Goal: Find contact information: Find contact information

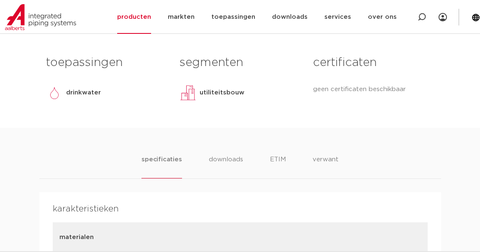
scroll to position [362, 0]
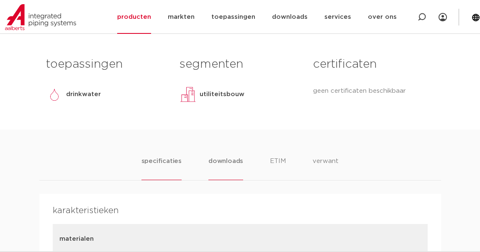
click at [219, 164] on li "downloads" at bounding box center [225, 168] width 35 height 24
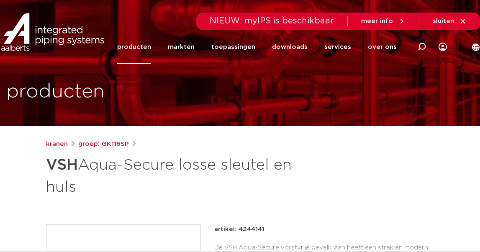
scroll to position [10, 0]
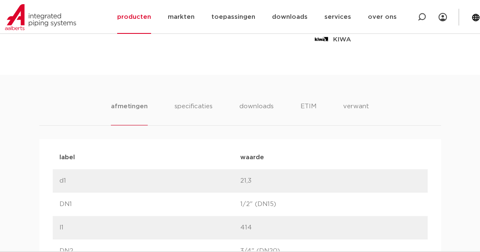
scroll to position [459, 0]
click at [307, 105] on li "ETIM" at bounding box center [307, 114] width 15 height 24
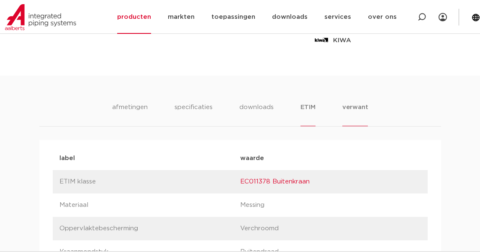
click at [358, 109] on li "verwant" at bounding box center [355, 114] width 26 height 24
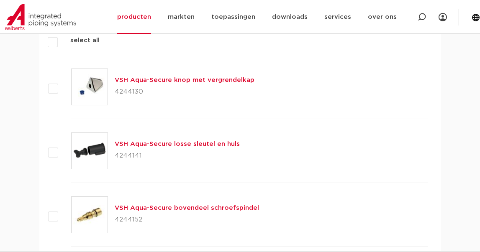
scroll to position [594, 0]
click at [199, 77] on link "VSH Aqua-Secure knop met vergrendelkap" at bounding box center [185, 80] width 140 height 6
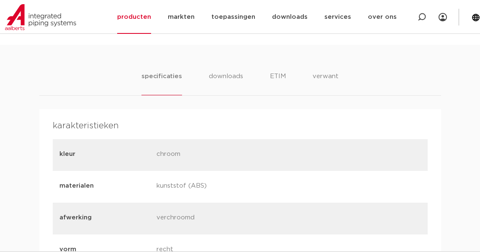
scroll to position [449, 0]
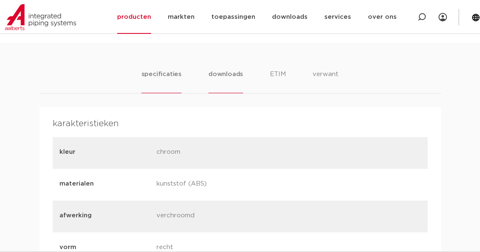
click at [229, 79] on li "downloads" at bounding box center [225, 81] width 35 height 24
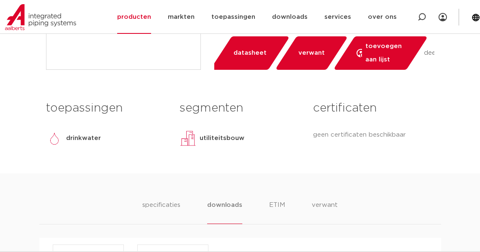
scroll to position [315, 0]
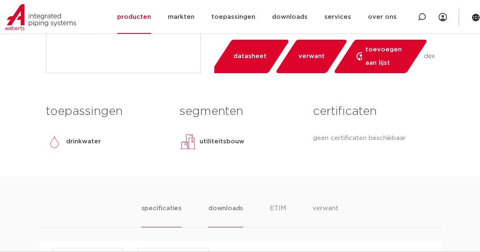
click at [164, 207] on li "specificaties" at bounding box center [161, 216] width 40 height 24
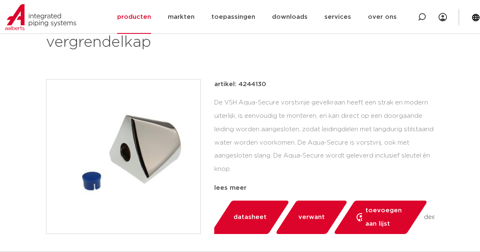
scroll to position [149, 0]
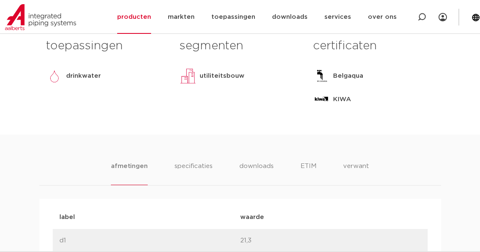
scroll to position [397, 0]
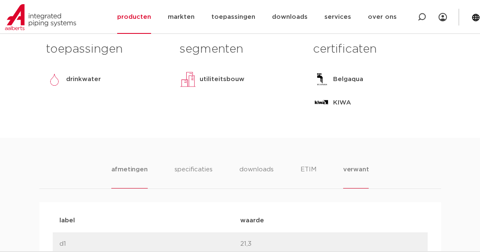
click at [344, 165] on li "verwant" at bounding box center [356, 177] width 26 height 24
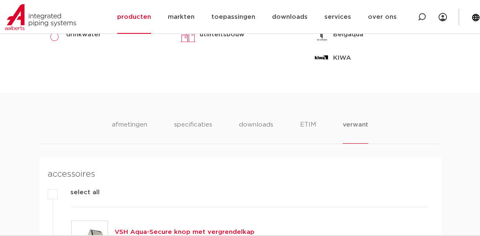
scroll to position [440, 0]
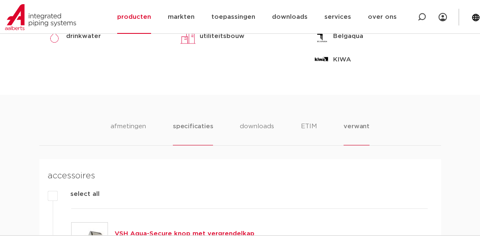
click at [196, 125] on li "specificaties" at bounding box center [193, 134] width 40 height 24
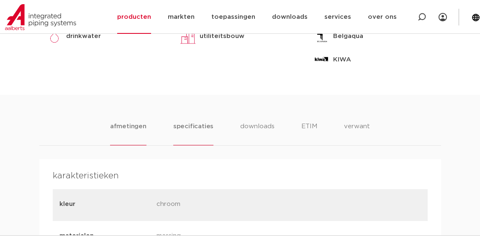
click at [137, 126] on li "afmetingen" at bounding box center [128, 134] width 36 height 24
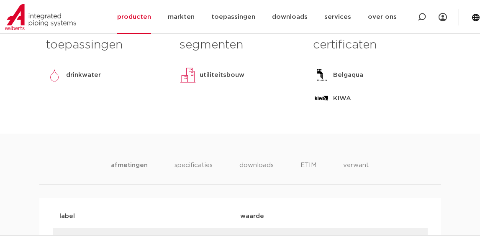
scroll to position [408, 0]
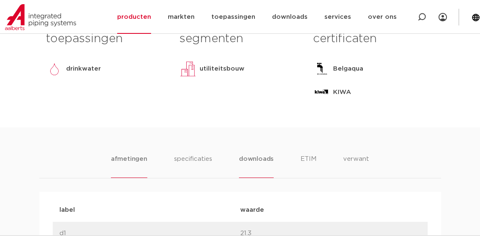
click at [248, 158] on li "downloads" at bounding box center [256, 166] width 35 height 24
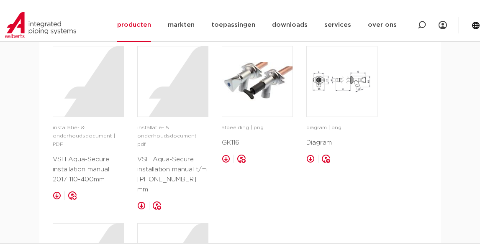
scroll to position [570, 0]
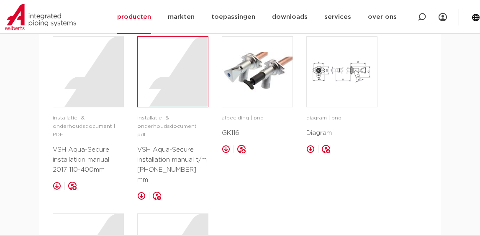
click at [167, 99] on div at bounding box center [173, 72] width 70 height 70
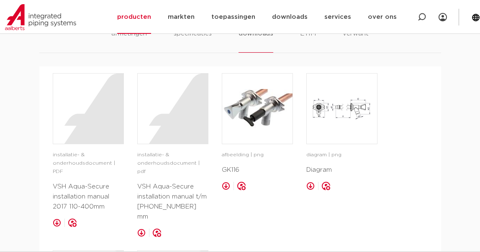
scroll to position [536, 0]
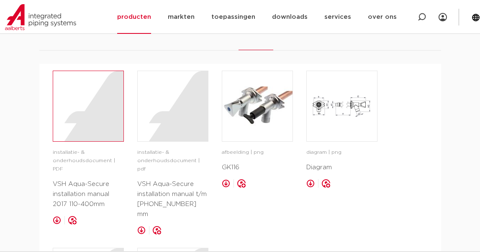
click at [87, 132] on div at bounding box center [88, 106] width 70 height 70
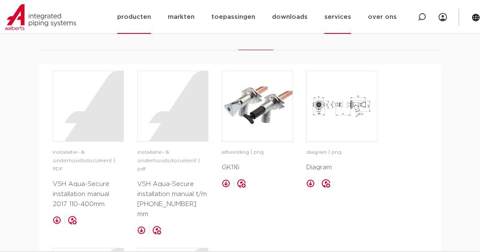
click at [336, 16] on link "services" at bounding box center [337, 17] width 27 height 34
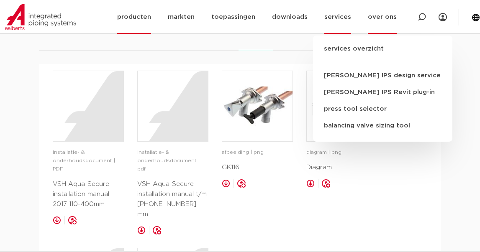
click at [383, 18] on link "over ons" at bounding box center [381, 17] width 29 height 34
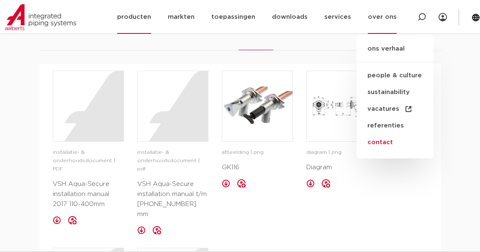
click at [390, 143] on link "contact" at bounding box center [394, 142] width 77 height 17
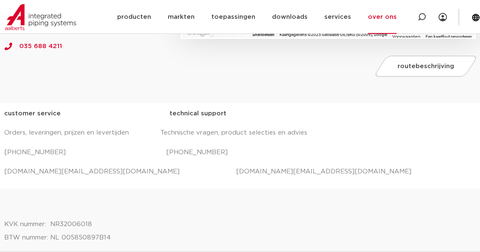
scroll to position [275, 0]
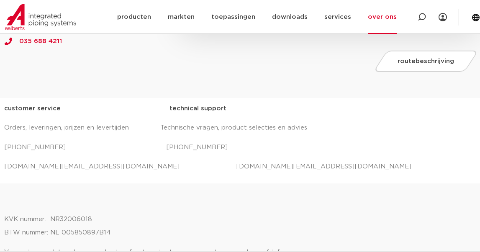
click at [77, 164] on p "[DOMAIN_NAME][EMAIL_ADDRESS][DOMAIN_NAME] [DOMAIN_NAME][EMAIL_ADDRESS][DOMAIN_N…" at bounding box center [239, 166] width 471 height 13
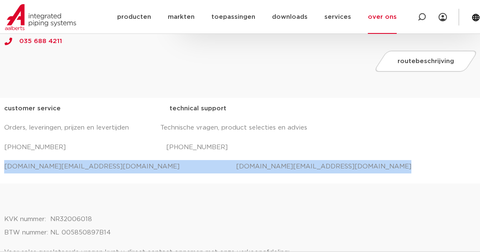
click at [77, 164] on p "[DOMAIN_NAME][EMAIL_ADDRESS][DOMAIN_NAME] [DOMAIN_NAME][EMAIL_ADDRESS][DOMAIN_N…" at bounding box center [239, 166] width 471 height 13
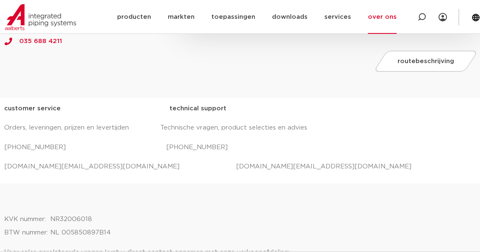
click at [14, 165] on p "[DOMAIN_NAME][EMAIL_ADDRESS][DOMAIN_NAME] [DOMAIN_NAME][EMAIL_ADDRESS][DOMAIN_N…" at bounding box center [239, 166] width 471 height 13
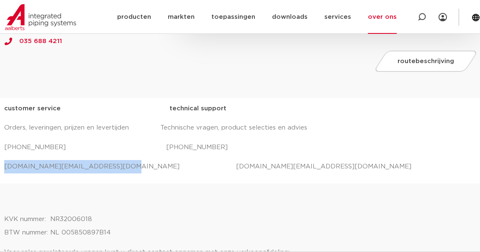
copy p "[DOMAIN_NAME][EMAIL_ADDRESS][DOMAIN_NAME]"
